Goal: Information Seeking & Learning: Learn about a topic

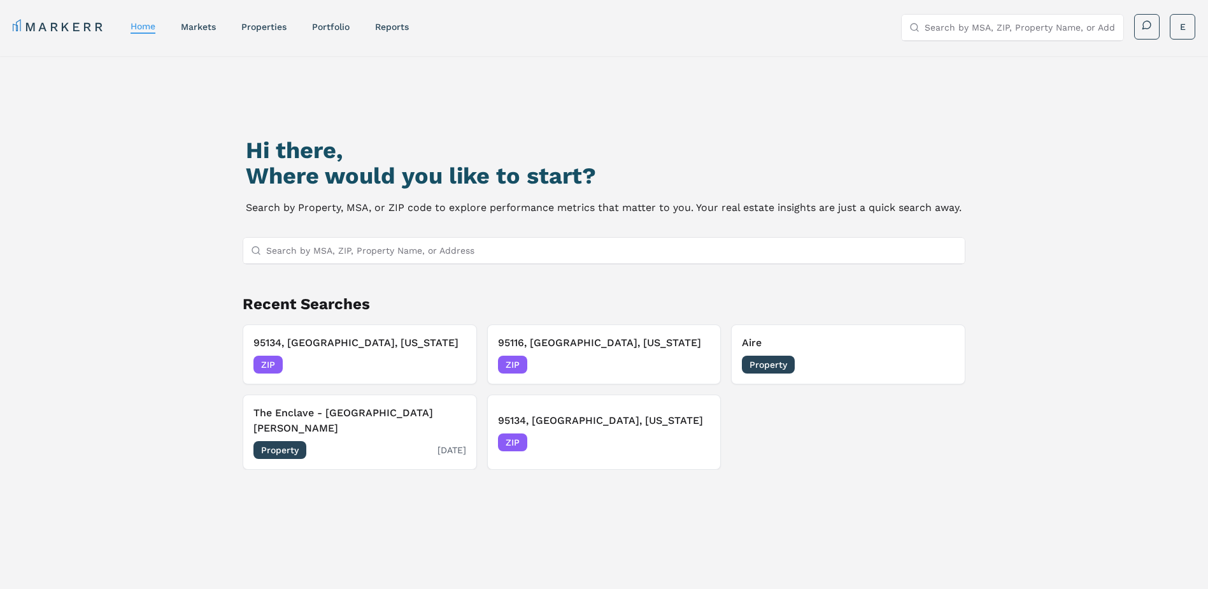
click at [325, 441] on div "Property [DATE]" at bounding box center [360, 450] width 213 height 18
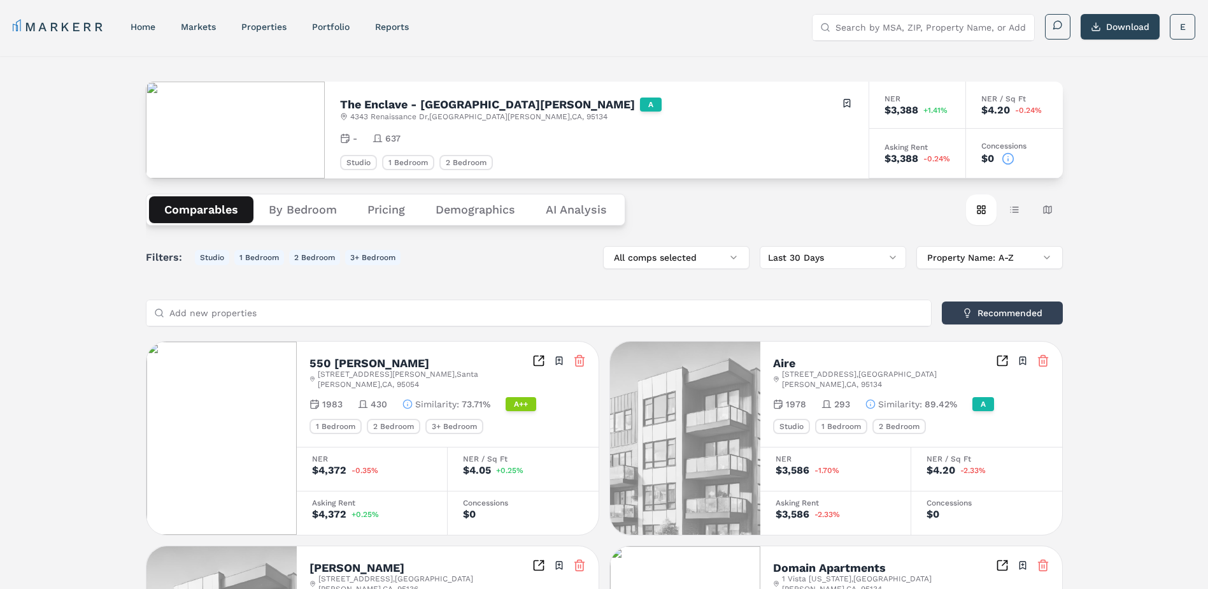
click at [587, 210] on Analysis "AI Analysis" at bounding box center [577, 209] width 92 height 27
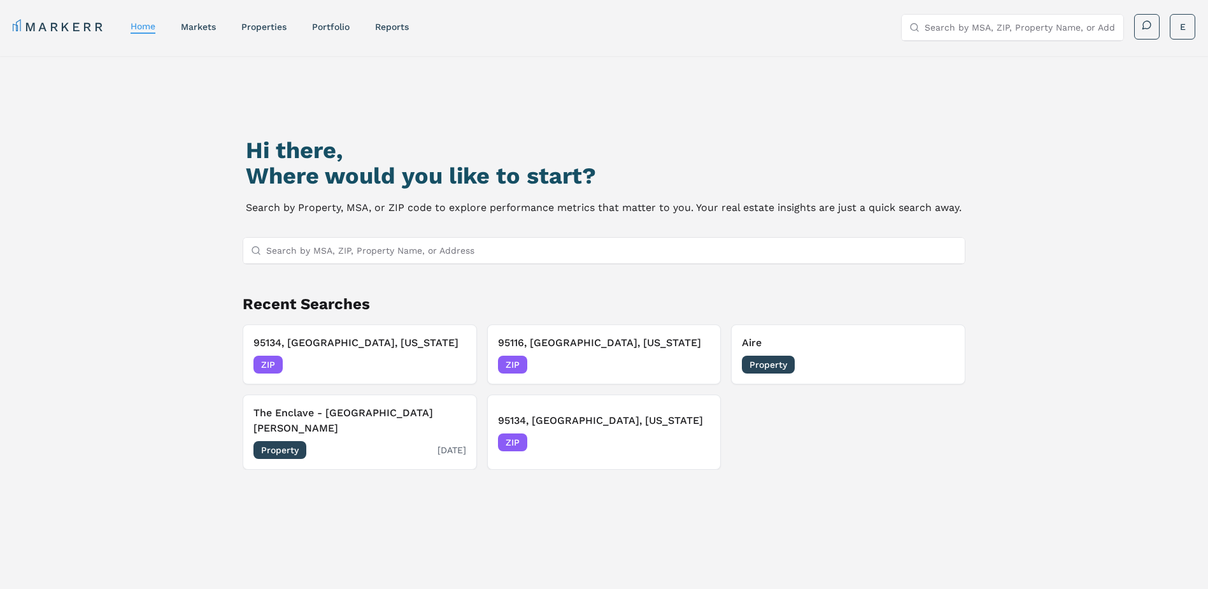
click at [341, 423] on div "The Enclave - [GEOGRAPHIC_DATA][PERSON_NAME] Property [DATE]" at bounding box center [360, 432] width 213 height 54
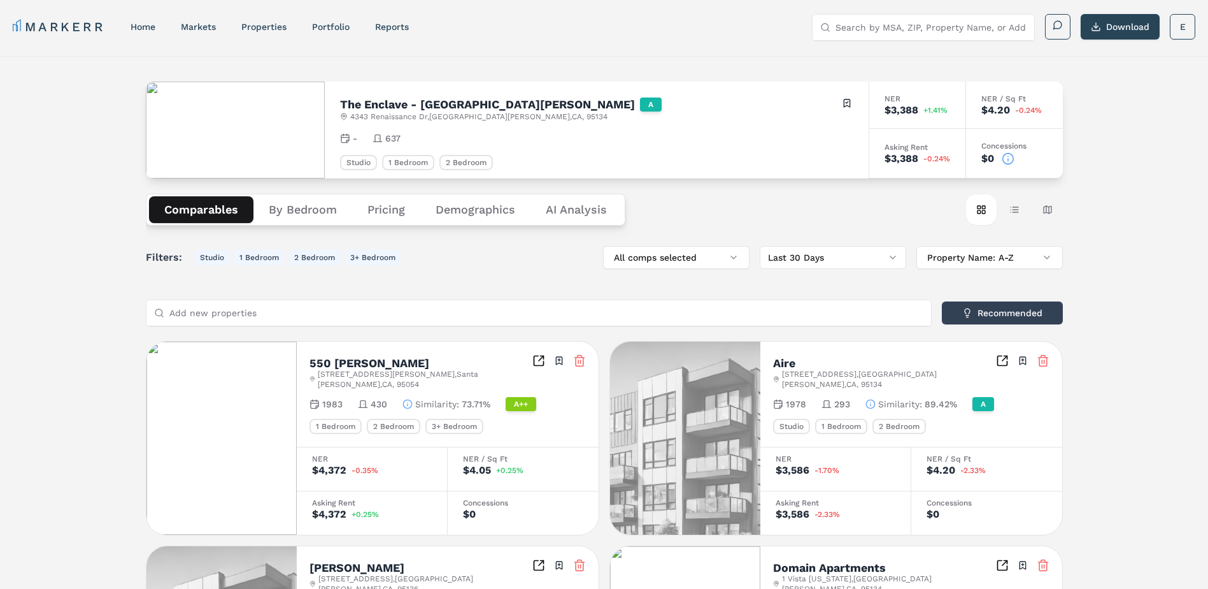
click at [310, 213] on button "By Bedroom" at bounding box center [303, 209] width 99 height 27
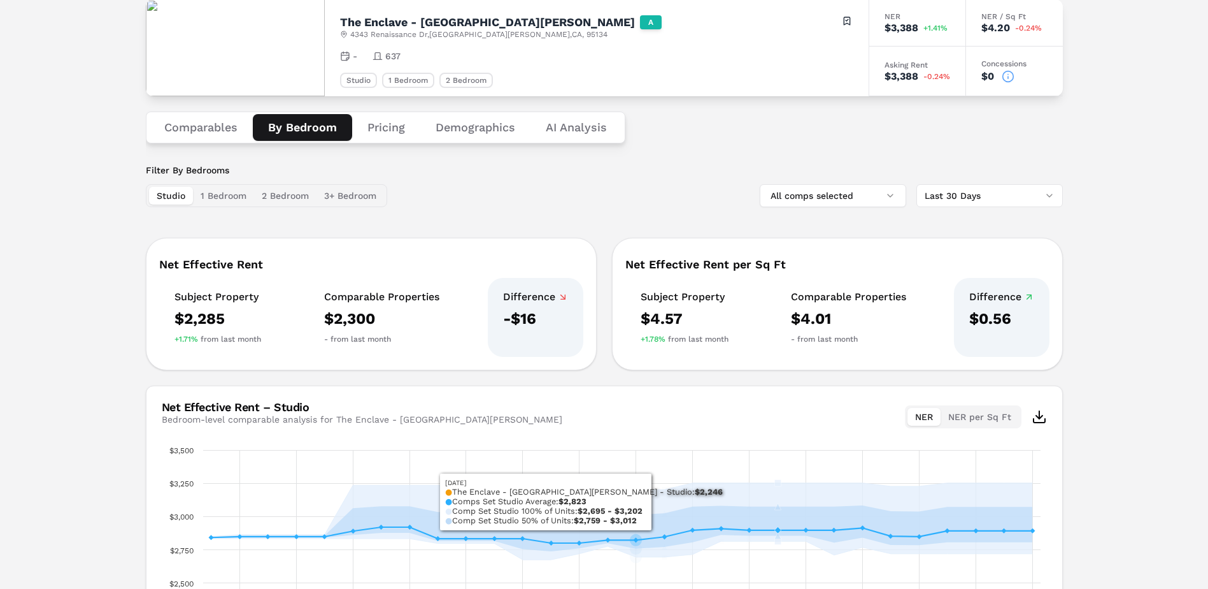
scroll to position [1, 0]
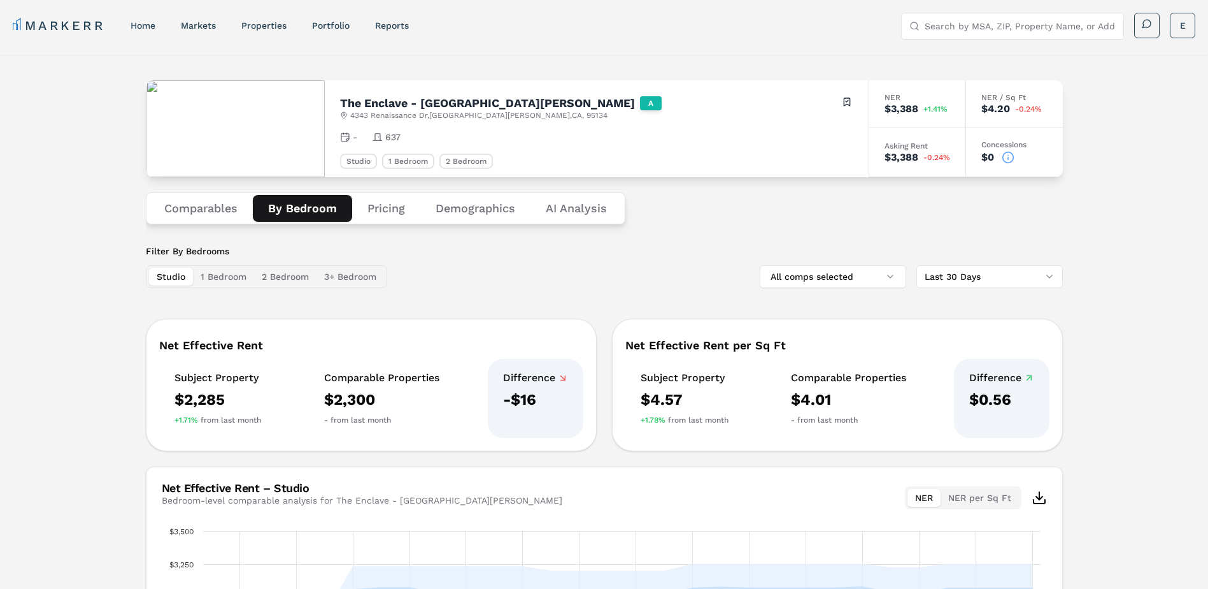
click at [394, 210] on button "Pricing" at bounding box center [386, 208] width 68 height 27
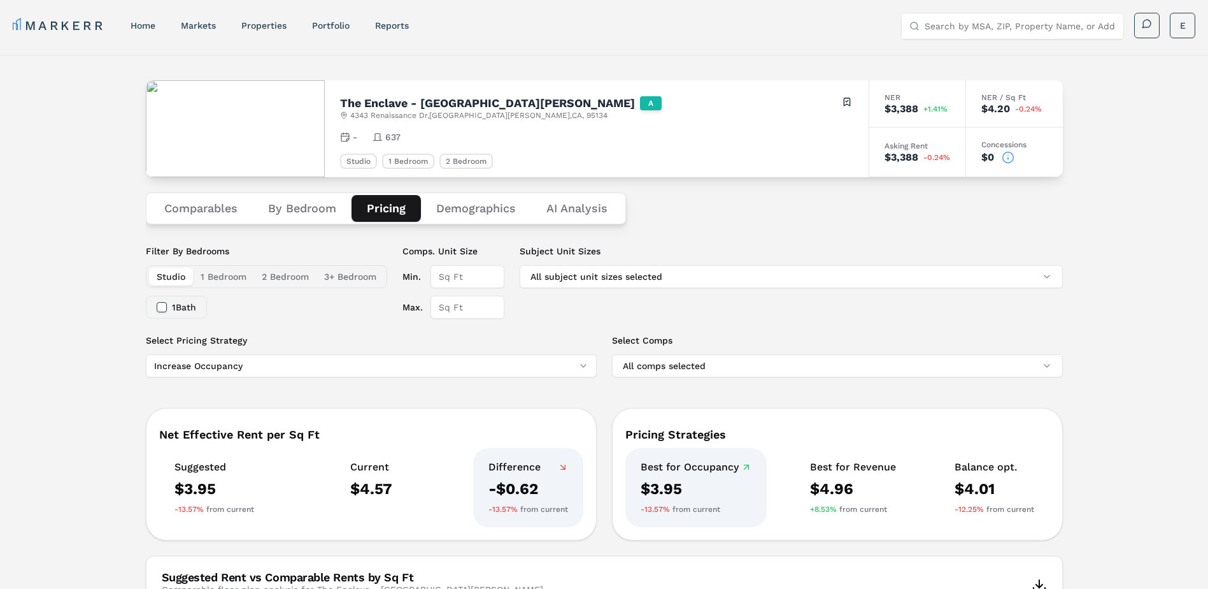
click at [475, 211] on button "Demographics" at bounding box center [476, 208] width 110 height 27
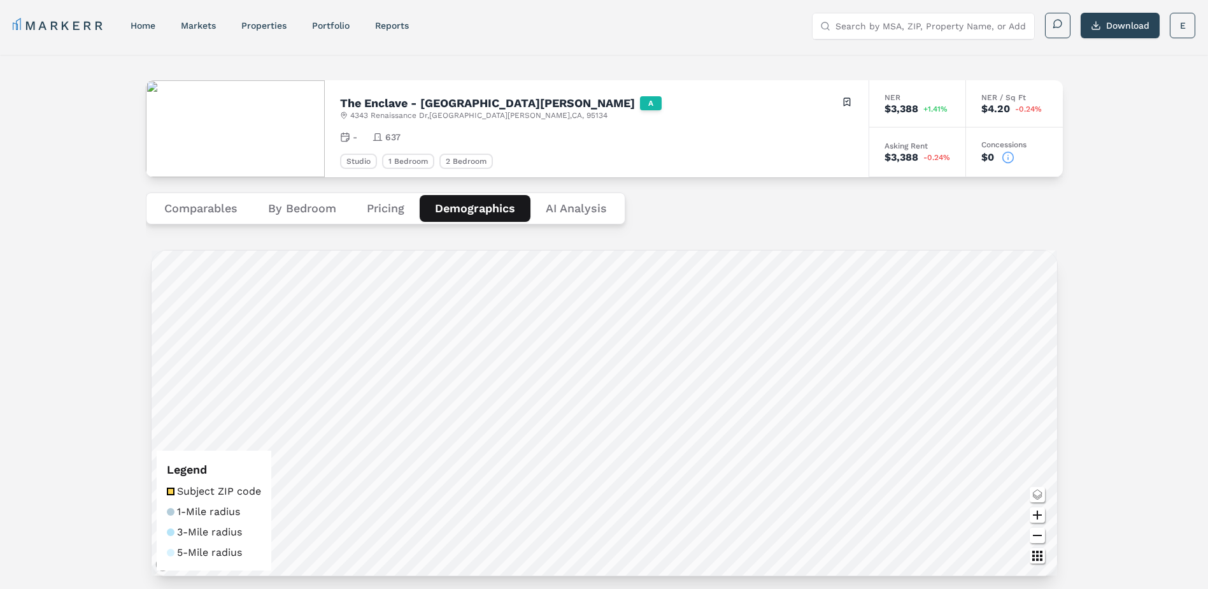
click at [569, 213] on Analysis "AI Analysis" at bounding box center [577, 208] width 92 height 27
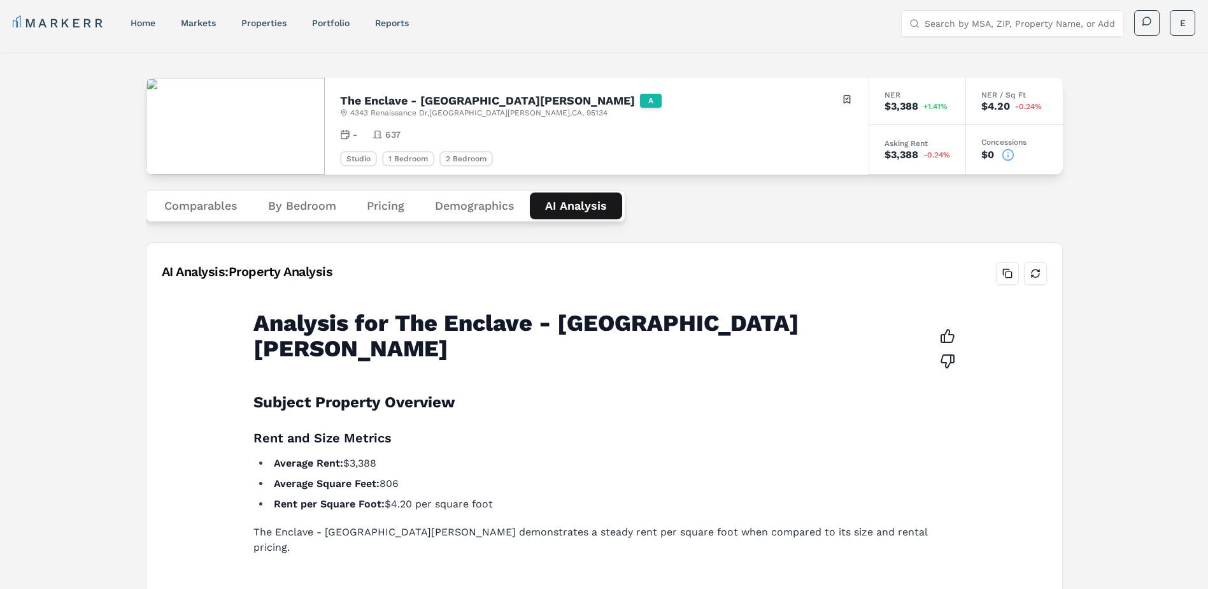
scroll to position [0, 0]
